Goal: Task Accomplishment & Management: Manage account settings

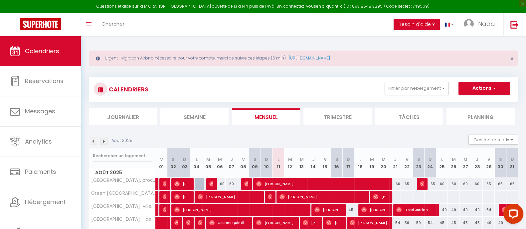
scroll to position [42, 0]
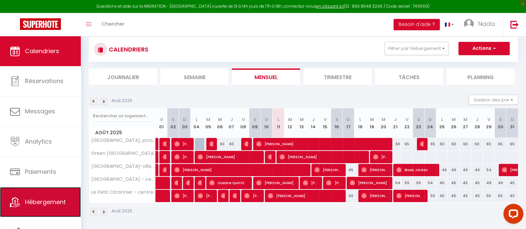
click at [52, 211] on link "Hébergement" at bounding box center [40, 202] width 81 height 30
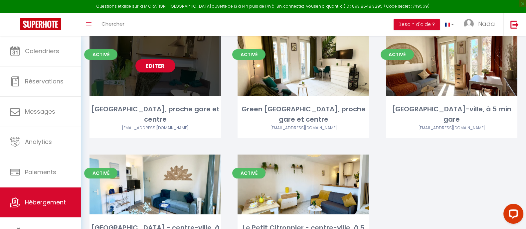
scroll to position [77, 0]
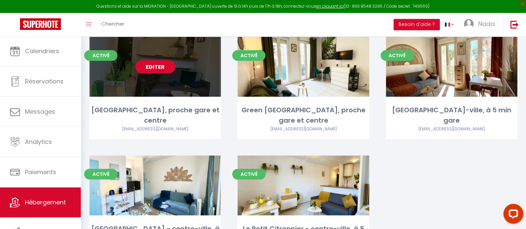
click at [165, 64] on link "Editer" at bounding box center [155, 66] width 40 height 13
click at [143, 70] on link "Editer" at bounding box center [155, 66] width 40 height 13
click at [153, 68] on link "Editer" at bounding box center [155, 66] width 40 height 13
select select "3"
select select "2"
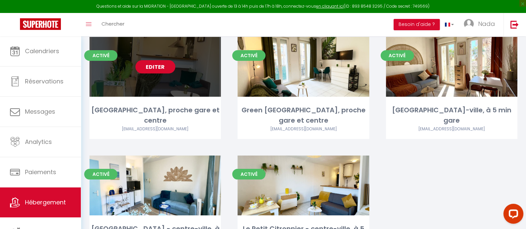
select select "1"
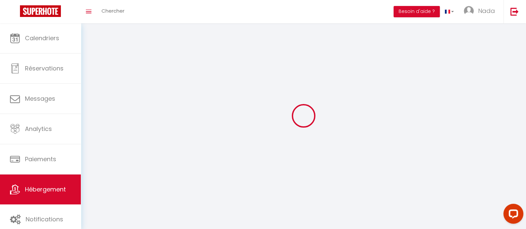
select select
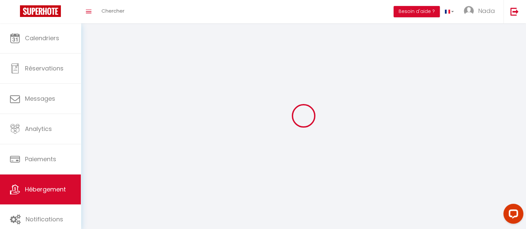
select select
checkbox input "false"
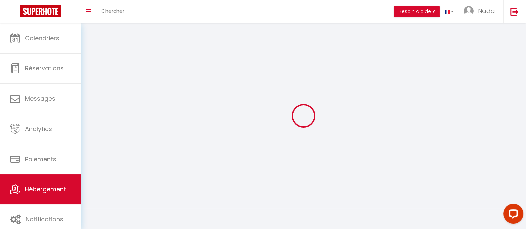
select select
select select "1"
select select "28"
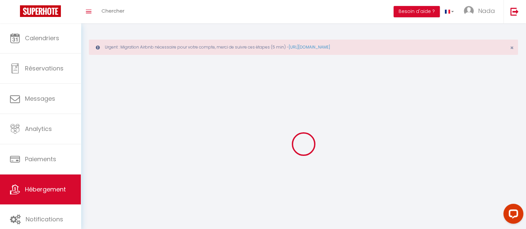
select select
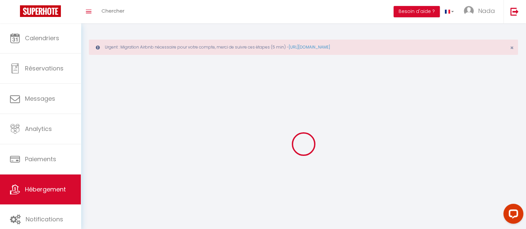
select select
checkbox input "false"
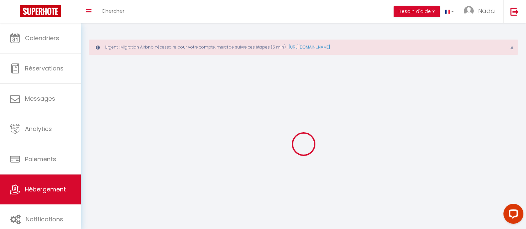
select select
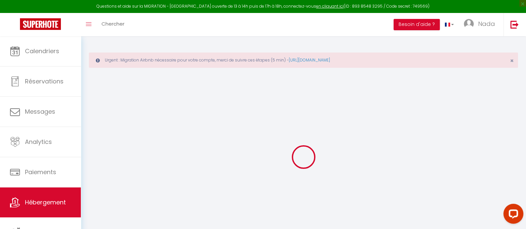
select select
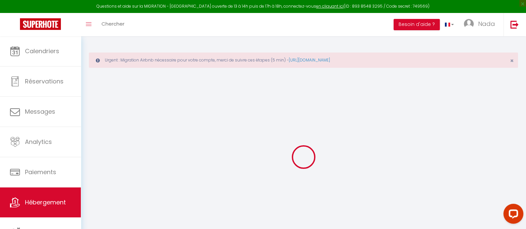
select select
checkbox input "false"
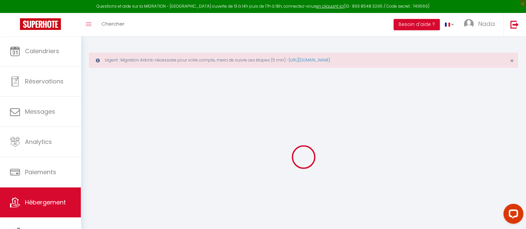
select select
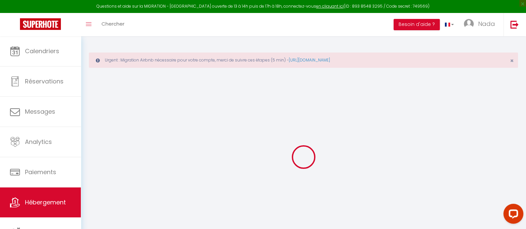
select select
checkbox input "false"
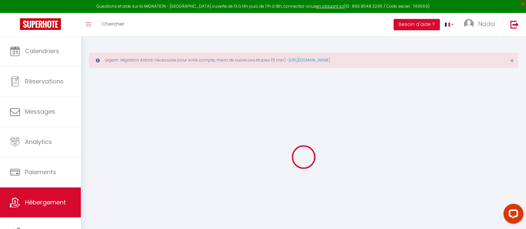
checkbox input "false"
select select
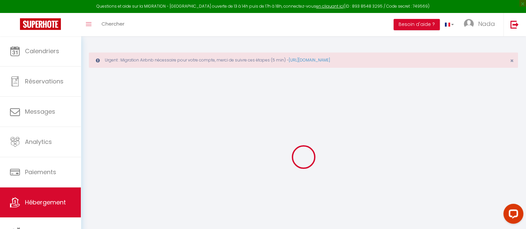
select select
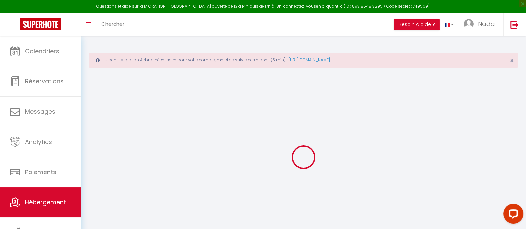
checkbox input "false"
select select
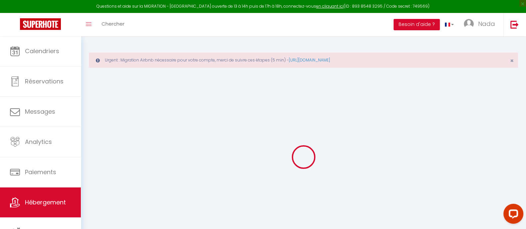
select select
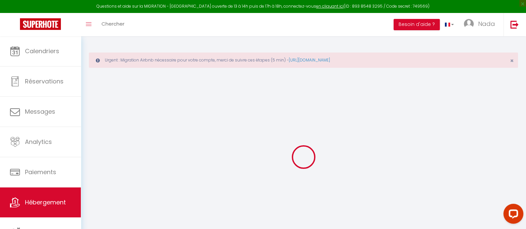
select select
checkbox input "false"
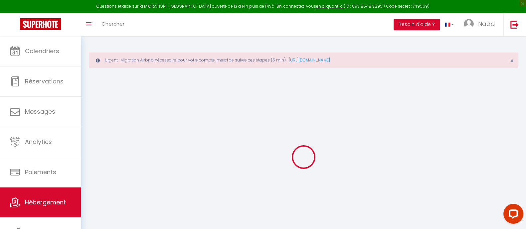
checkbox input "false"
select select
type input "[GEOGRAPHIC_DATA], proche gare et centre"
type input "Nada"
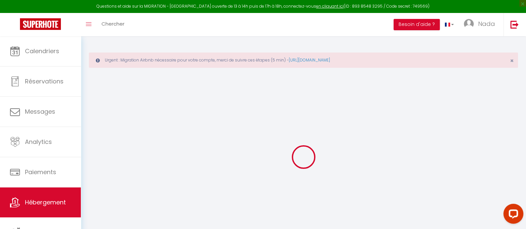
type input "54"
type input "7"
type input "20"
select select
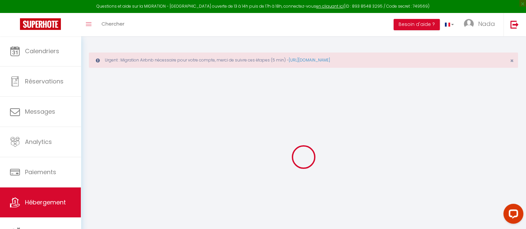
select select
type input "41 av du générale [PERSON_NAME]"
type input "66000"
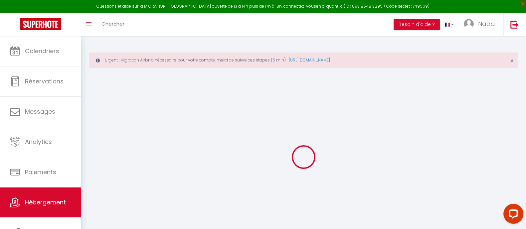
type input "[GEOGRAPHIC_DATA]"
type input "[EMAIL_ADDRESS][DOMAIN_NAME]"
select select
checkbox input "false"
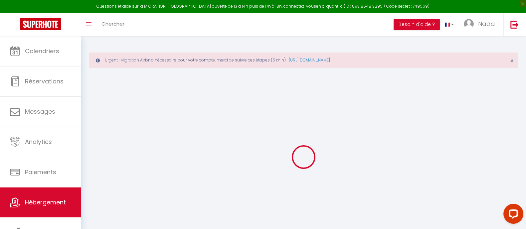
checkbox input "false"
type input "0"
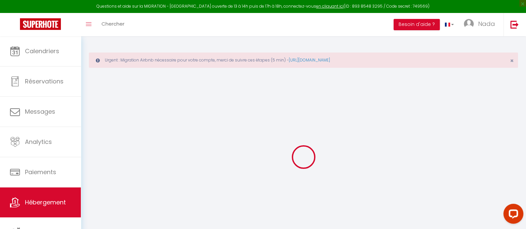
type input "0"
select select
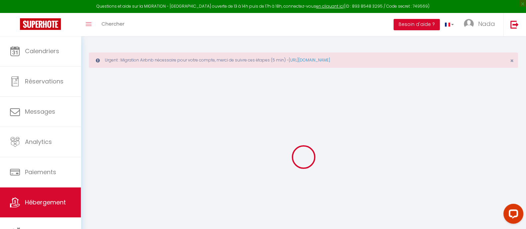
select select
checkbox input "false"
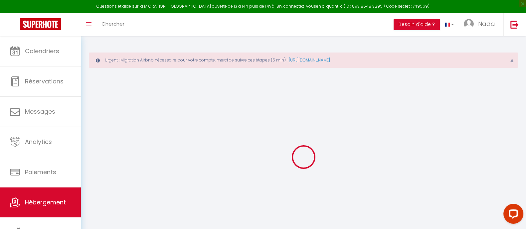
checkbox input "false"
select select
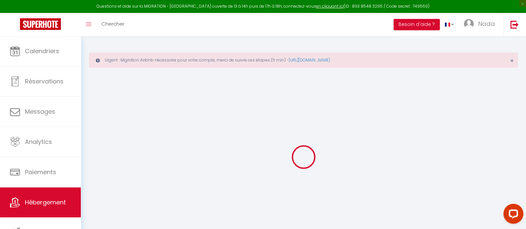
select select
checkbox input "false"
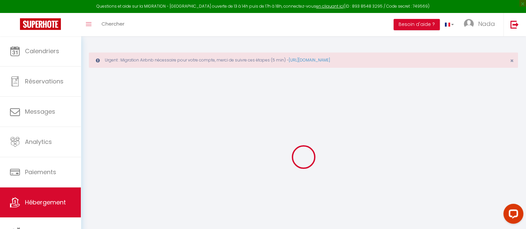
checkbox input "false"
select select
checkbox input "false"
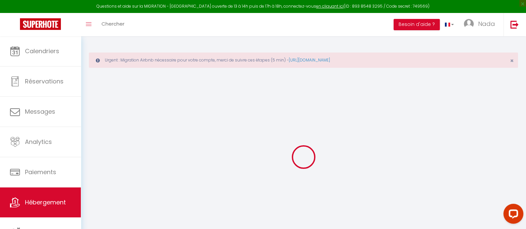
checkbox input "false"
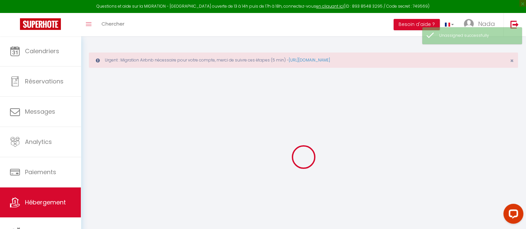
select select
checkbox input "false"
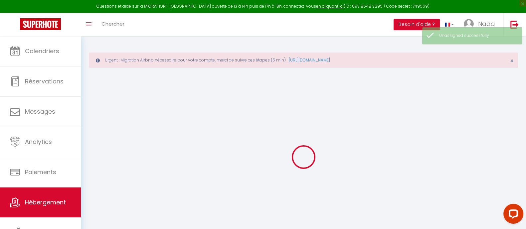
checkbox input "false"
select select
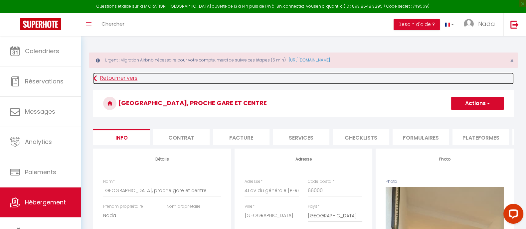
click at [109, 81] on link "Retourner vers" at bounding box center [303, 78] width 420 height 12
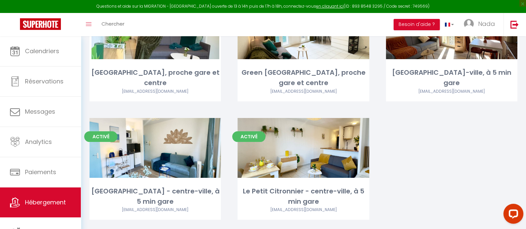
scroll to position [110, 0]
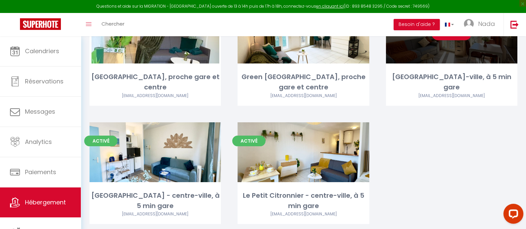
click at [445, 41] on div "Editer" at bounding box center [451, 34] width 131 height 60
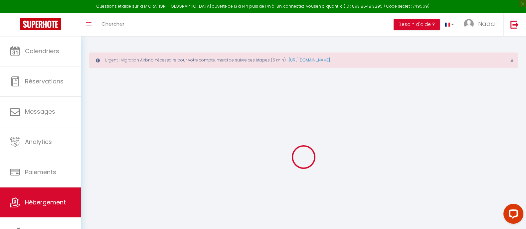
select select
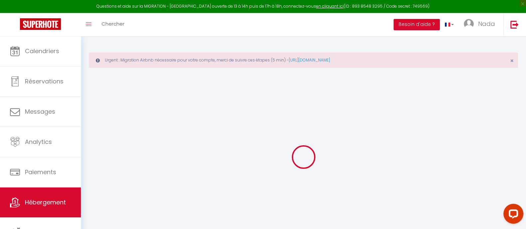
select select
checkbox input "false"
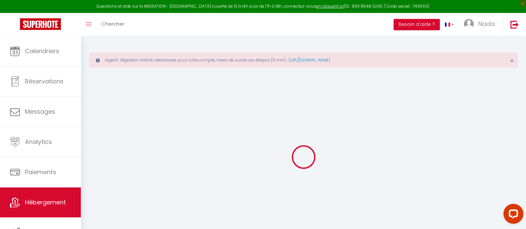
select select
type input "[GEOGRAPHIC_DATA]-ville, à 5 min gare"
type input "Nada"
select select "2"
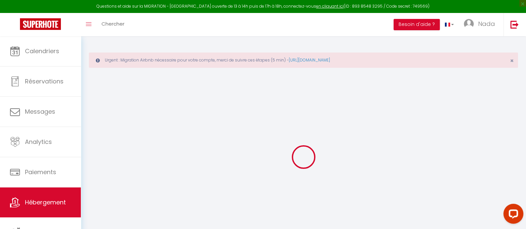
type input "45"
type input "25"
select select
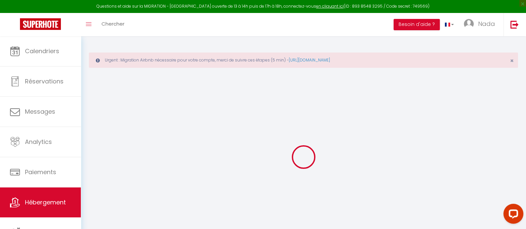
select select
type input "66000"
type input "[GEOGRAPHIC_DATA]"
type input "[EMAIL_ADDRESS][DOMAIN_NAME]"
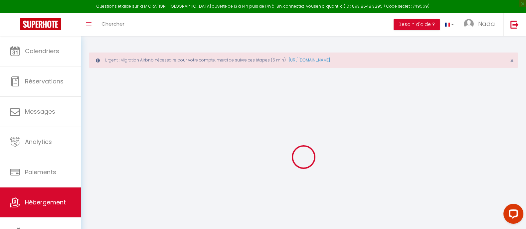
select select
checkbox input "false"
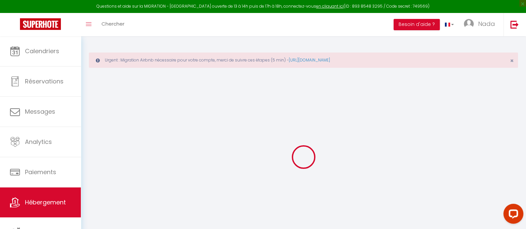
type input "0"
select select
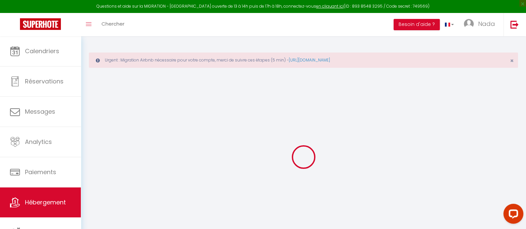
select select
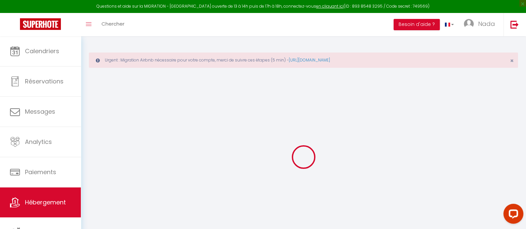
checkbox input "false"
select select
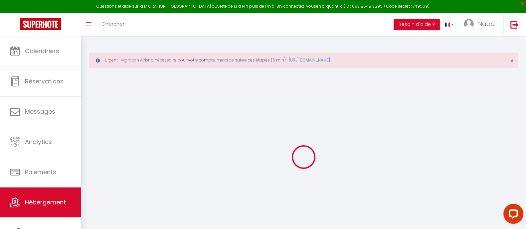
select select
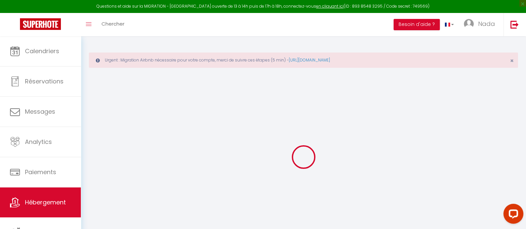
checkbox input "false"
select select
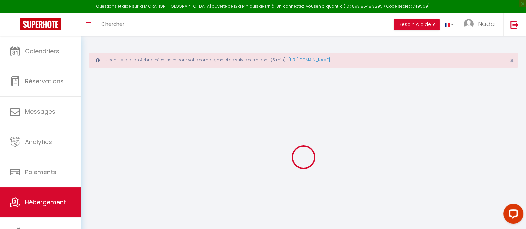
checkbox input "false"
select select
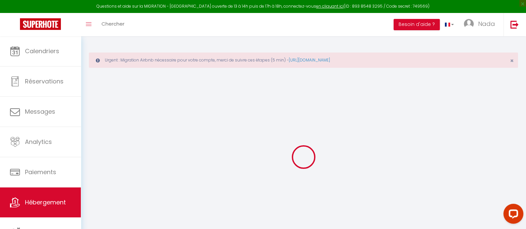
select select
checkbox input "false"
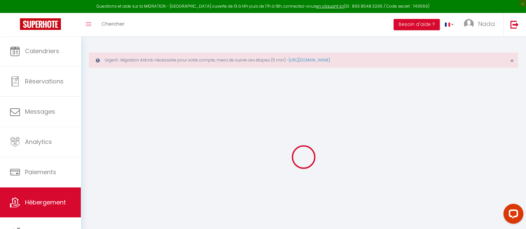
select select
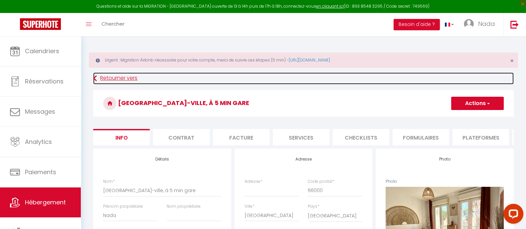
click at [94, 76] on icon at bounding box center [95, 78] width 4 height 12
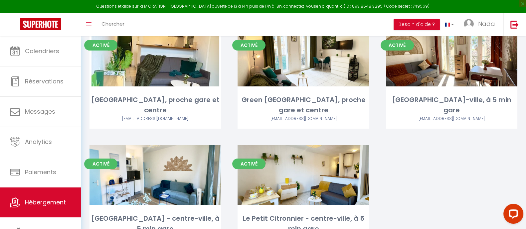
scroll to position [98, 0]
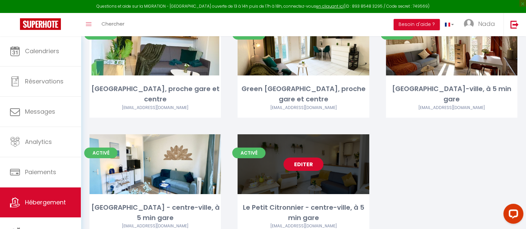
click at [296, 161] on link "Editer" at bounding box center [303, 164] width 40 height 13
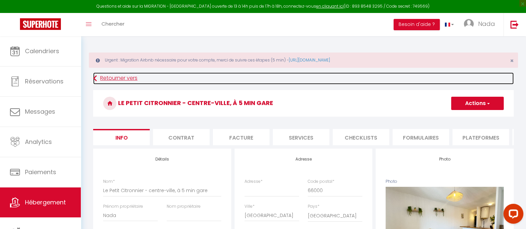
click at [98, 78] on link "Retourner vers" at bounding box center [303, 78] width 420 height 12
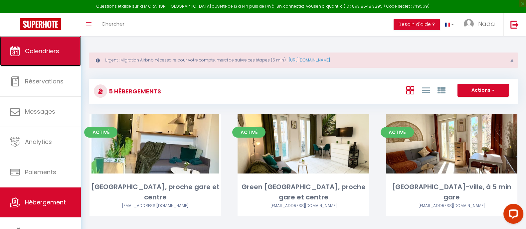
click at [58, 56] on link "Calendriers" at bounding box center [40, 51] width 81 height 30
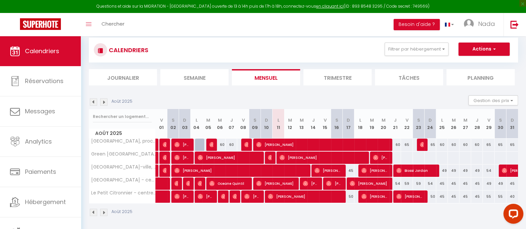
scroll to position [42, 0]
